Goal: Transaction & Acquisition: Purchase product/service

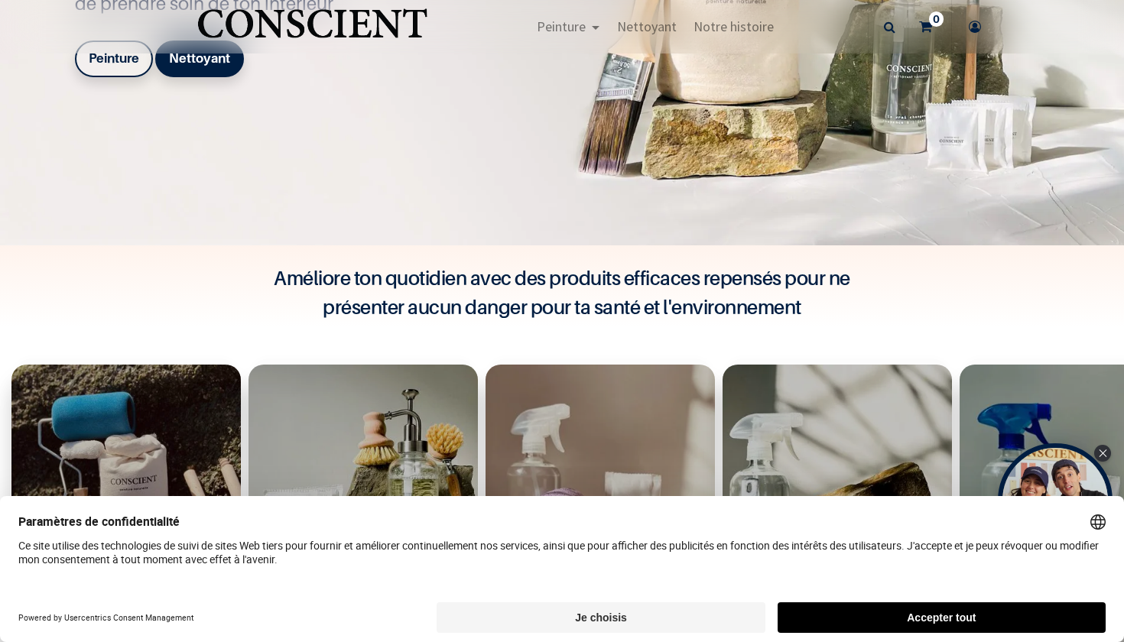
scroll to position [314, 0]
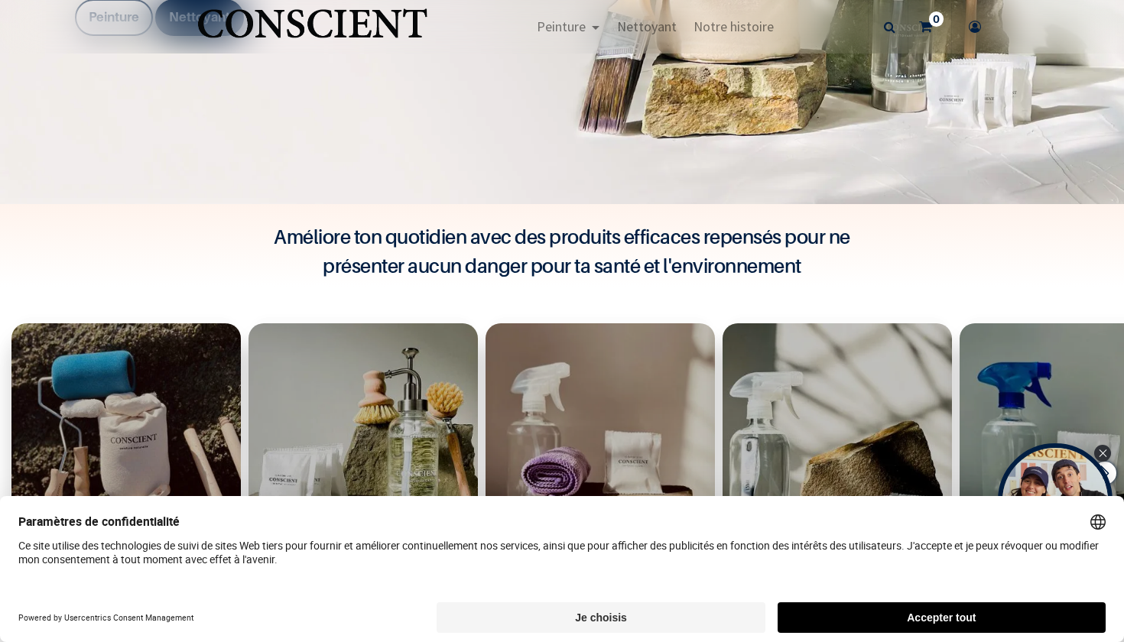
click at [890, 611] on button "Accepter tout" at bounding box center [942, 618] width 328 height 31
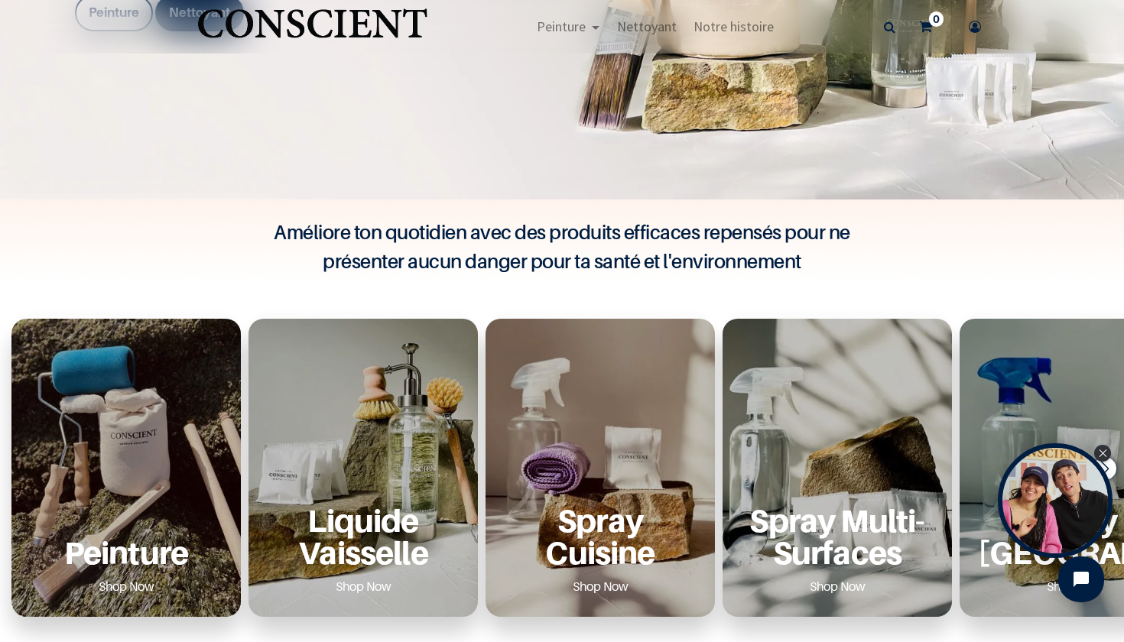
scroll to position [320, 0]
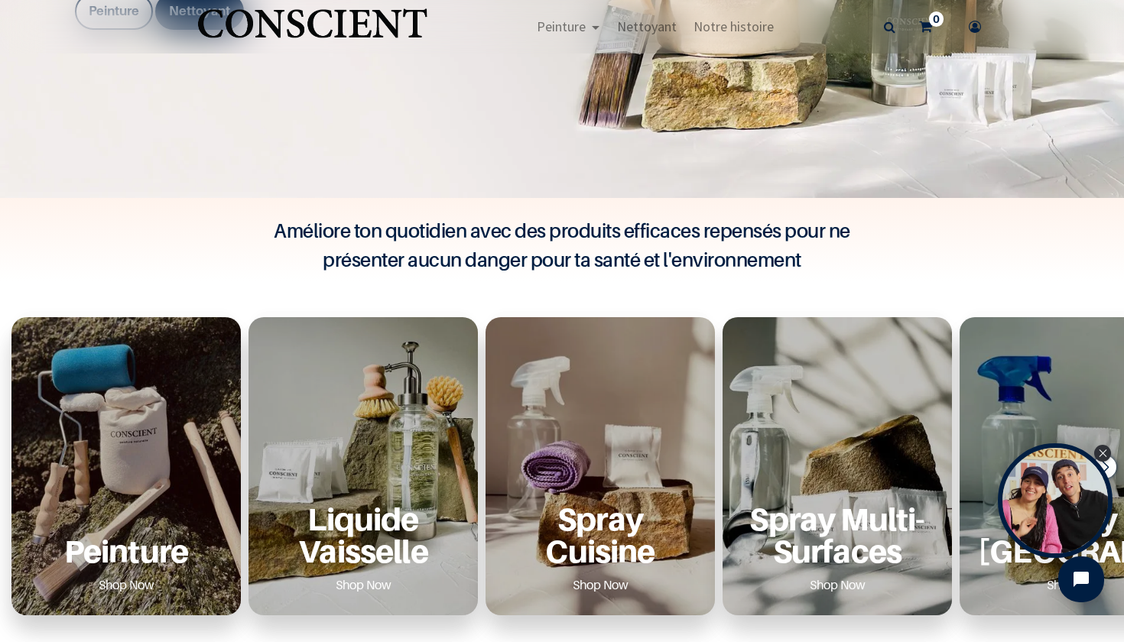
click at [132, 555] on p "Peinture" at bounding box center [126, 550] width 193 height 31
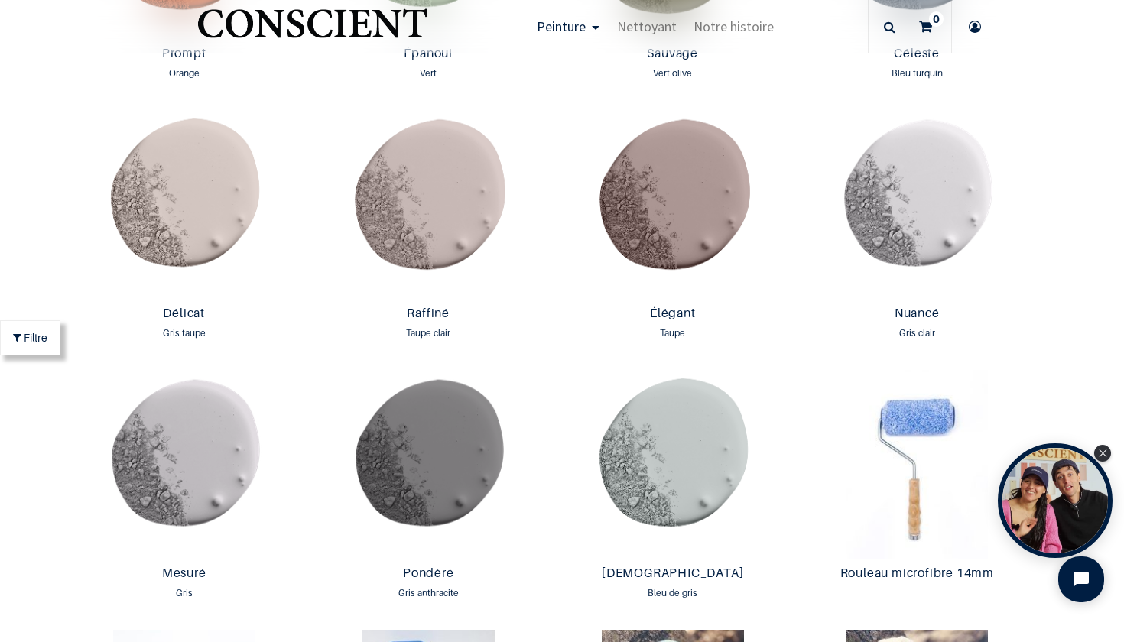
scroll to position [2196, 0]
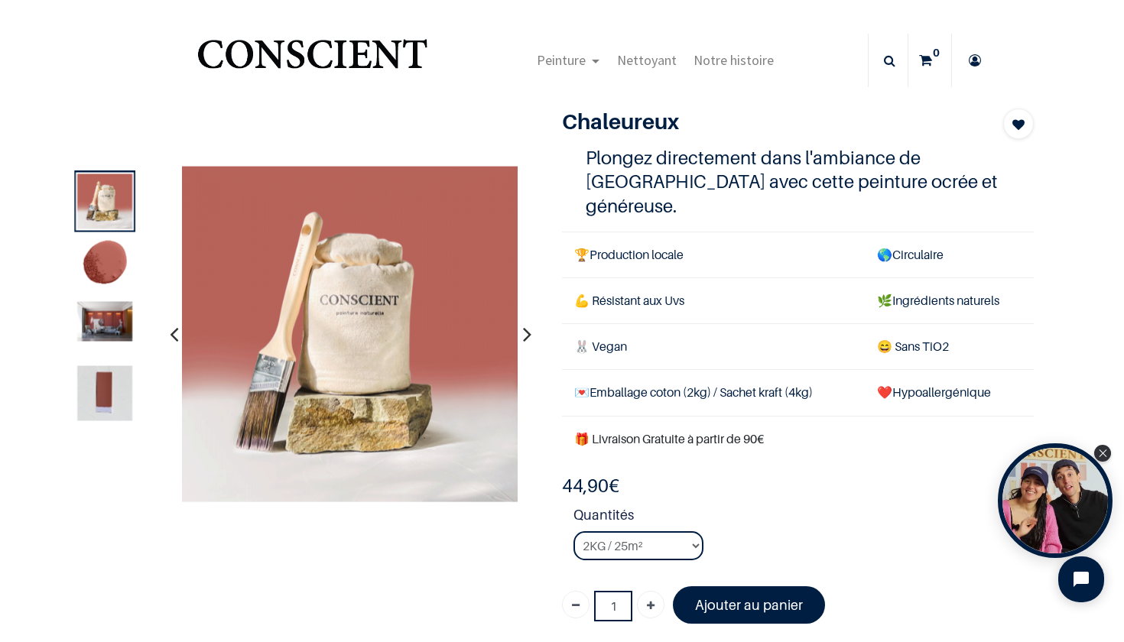
click at [98, 357] on div at bounding box center [105, 328] width 61 height 61
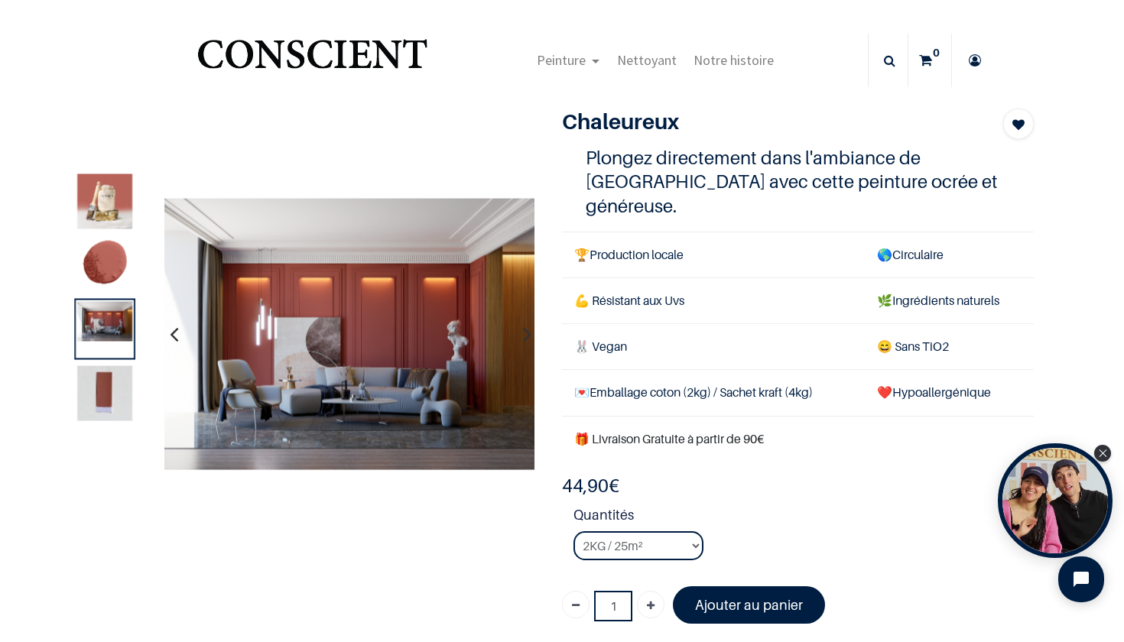
click at [97, 272] on img at bounding box center [105, 265] width 55 height 55
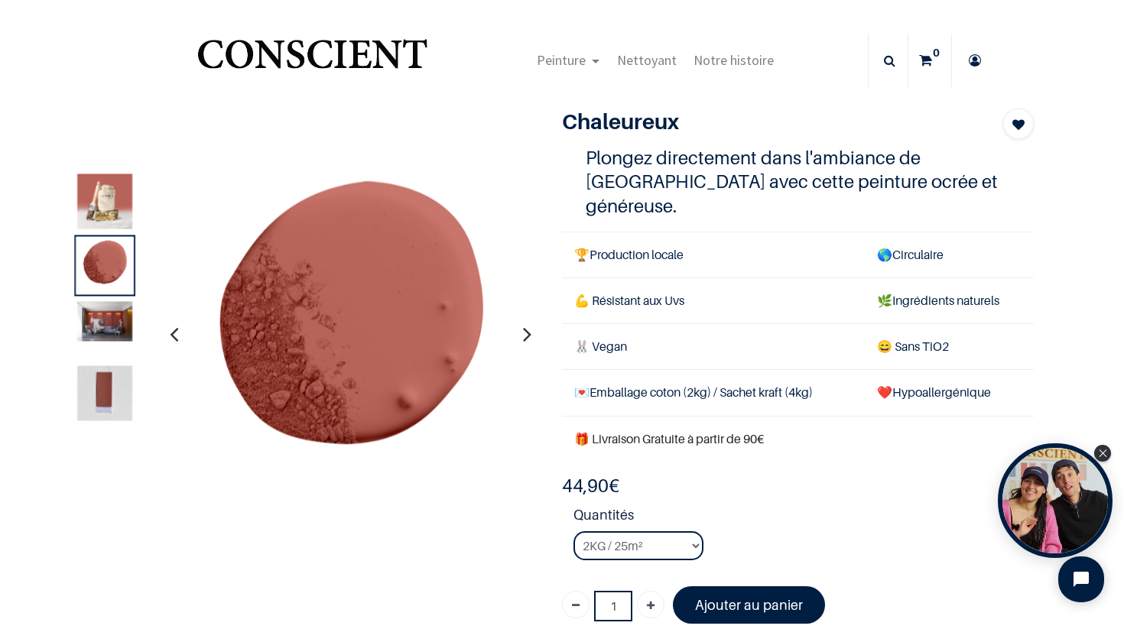
click at [102, 423] on div at bounding box center [105, 393] width 61 height 61
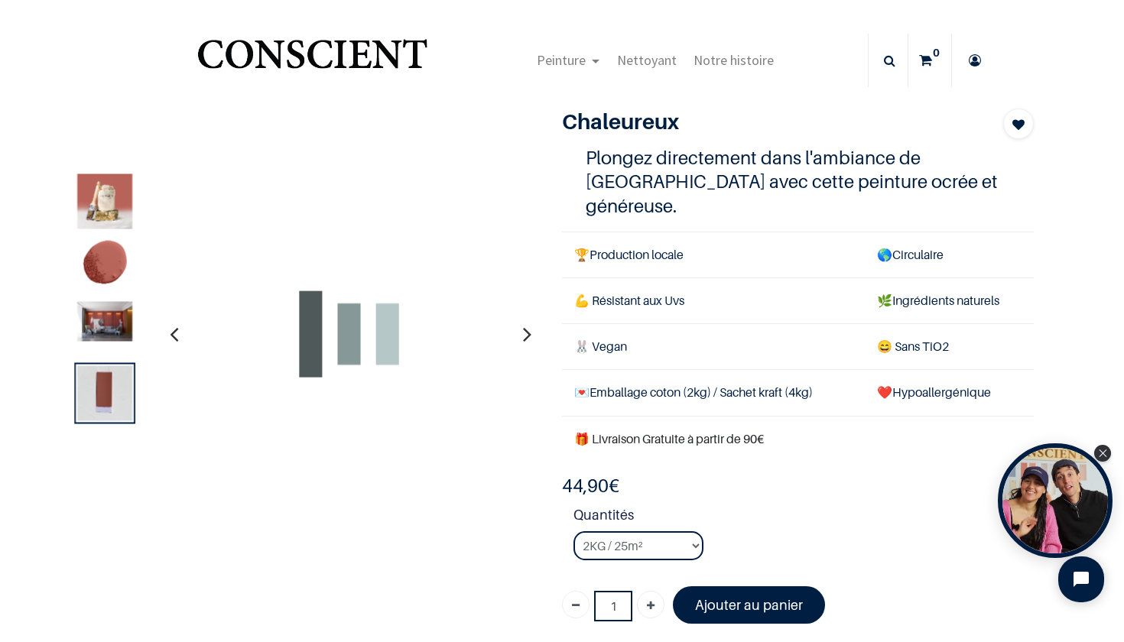
click at [102, 408] on img at bounding box center [105, 393] width 55 height 55
